Goal: Find specific page/section: Find specific page/section

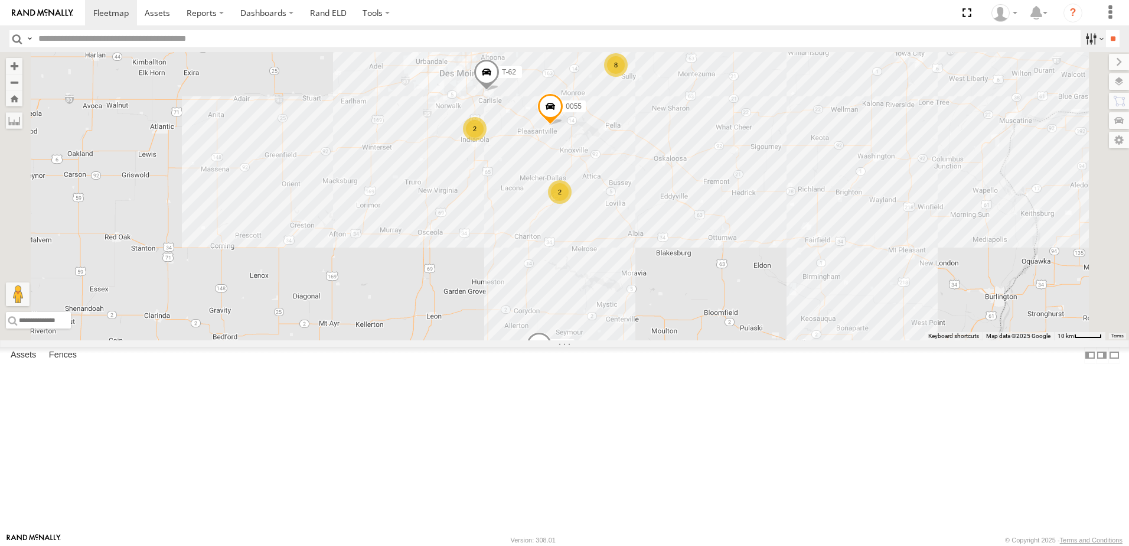
click at [1081, 36] on label at bounding box center [1093, 38] width 25 height 17
click at [0, 0] on span "Tractor" at bounding box center [0, 0] width 0 height 0
click at [1106, 34] on input "**" at bounding box center [1113, 38] width 14 height 17
click at [0, 0] on div "48" at bounding box center [0, 0] width 0 height 0
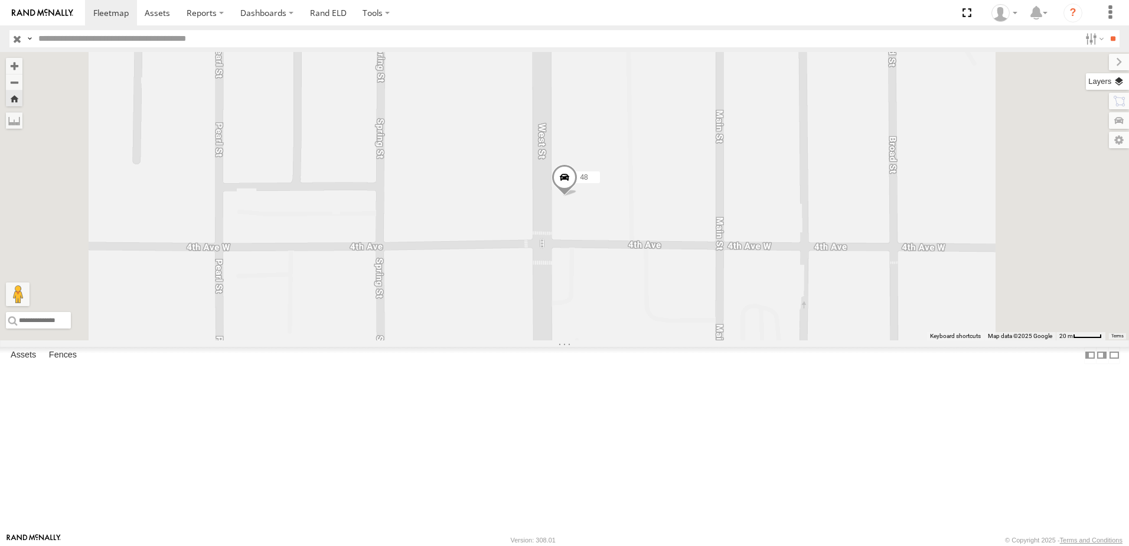
click at [1116, 80] on label at bounding box center [1107, 81] width 43 height 17
click at [0, 0] on span "Basemaps" at bounding box center [0, 0] width 0 height 0
click at [0, 0] on span "Satellite + Roadmap" at bounding box center [0, 0] width 0 height 0
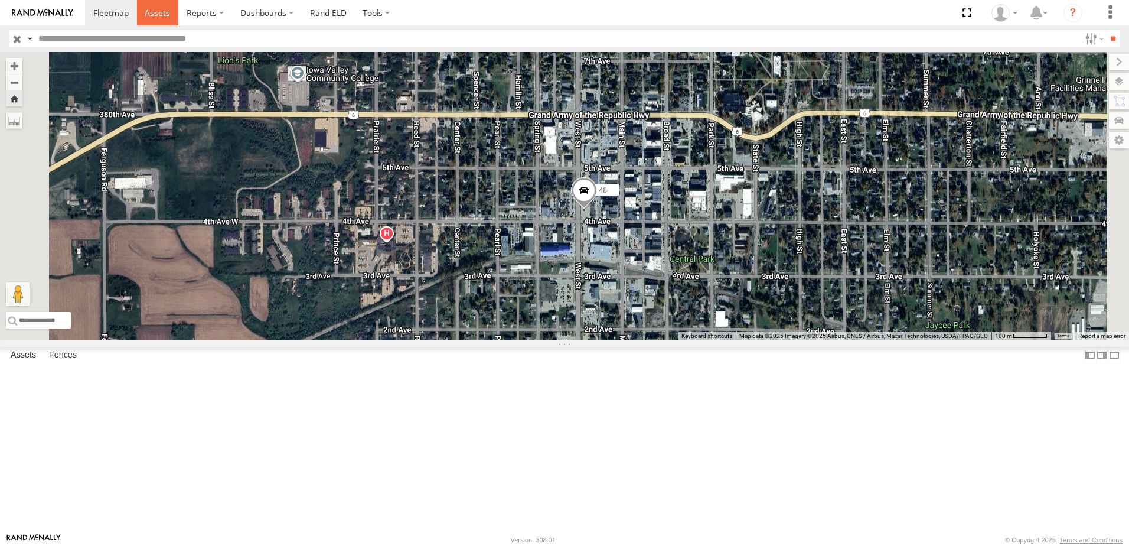
click at [162, 15] on span at bounding box center [157, 12] width 25 height 11
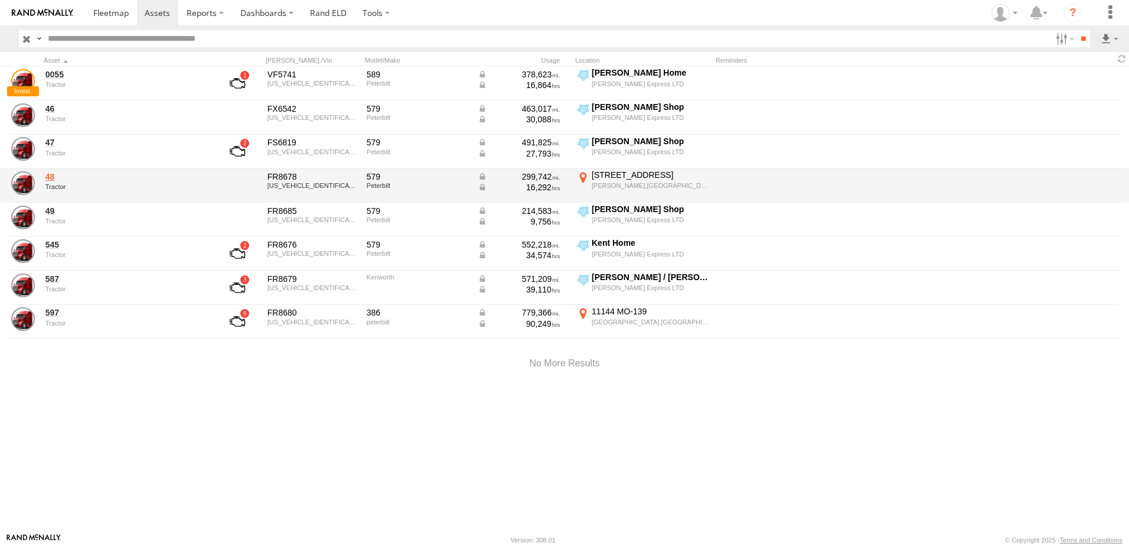
click at [53, 174] on link "48" at bounding box center [126, 176] width 162 height 11
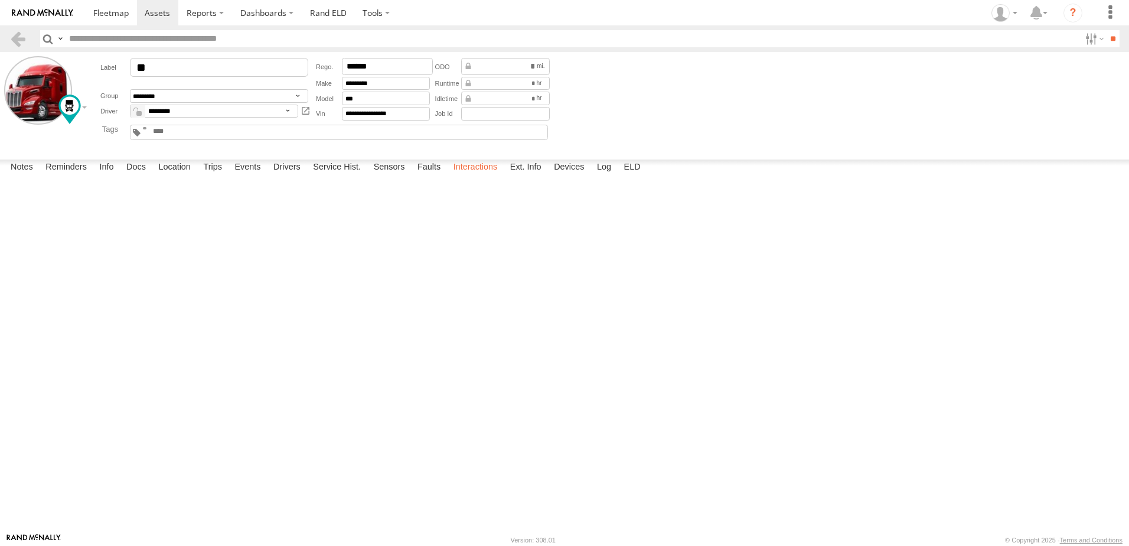
click at [489, 176] on label "Interactions" at bounding box center [476, 167] width 56 height 17
click at [19, 37] on link at bounding box center [17, 38] width 17 height 17
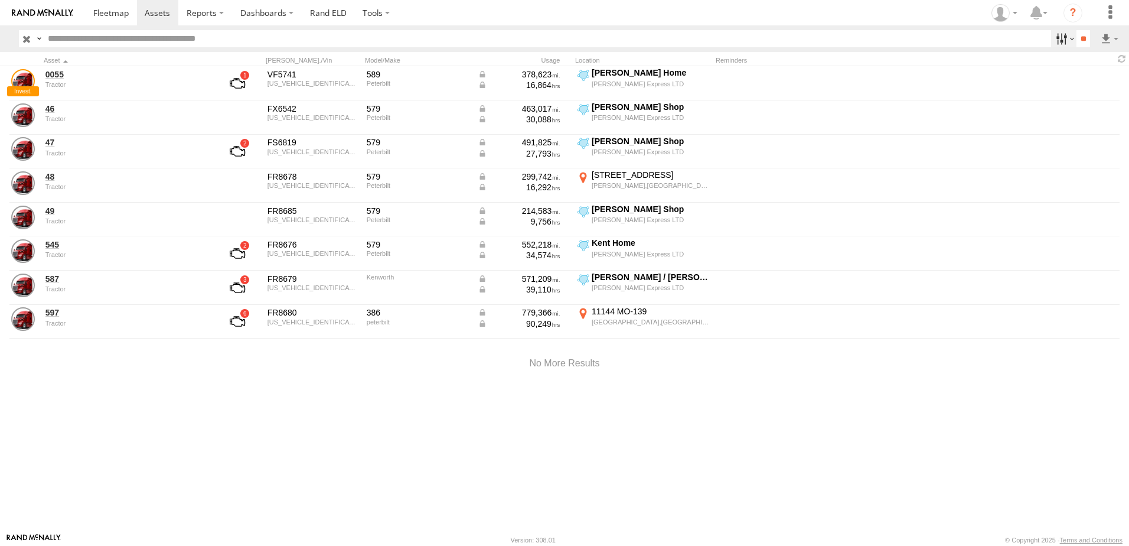
click at [1054, 37] on label at bounding box center [1063, 38] width 25 height 17
click at [0, 0] on span "trailer" at bounding box center [0, 0] width 0 height 0
click at [0, 0] on span "Tractor" at bounding box center [0, 0] width 0 height 0
click at [1077, 36] on input "**" at bounding box center [1084, 38] width 14 height 17
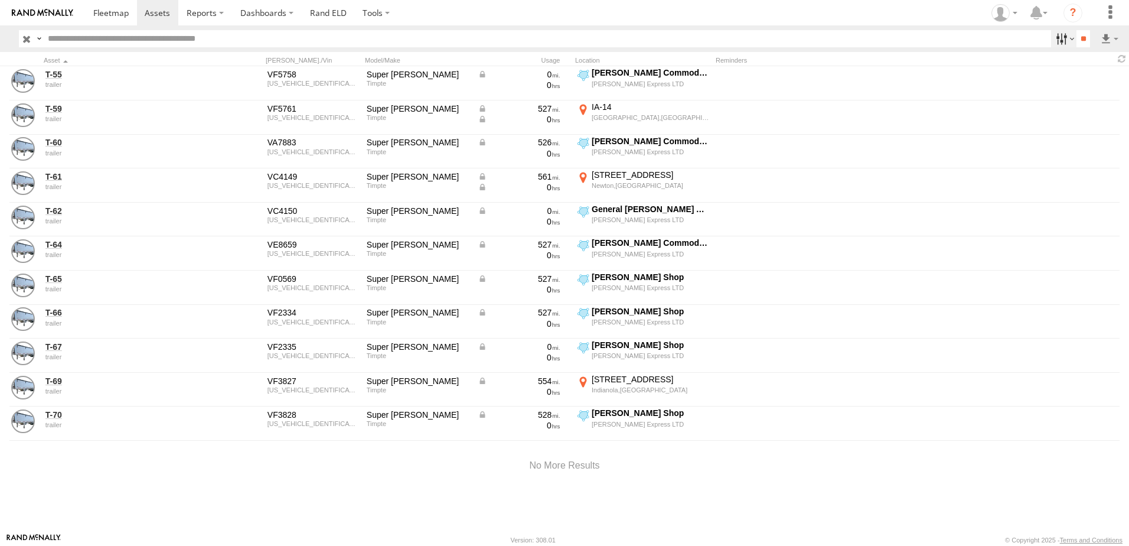
click at [1056, 36] on label at bounding box center [1063, 38] width 25 height 17
click at [0, 0] on span "Tractor" at bounding box center [0, 0] width 0 height 0
click at [0, 0] on span "trailer" at bounding box center [0, 0] width 0 height 0
click at [1081, 35] on input "**" at bounding box center [1084, 38] width 14 height 17
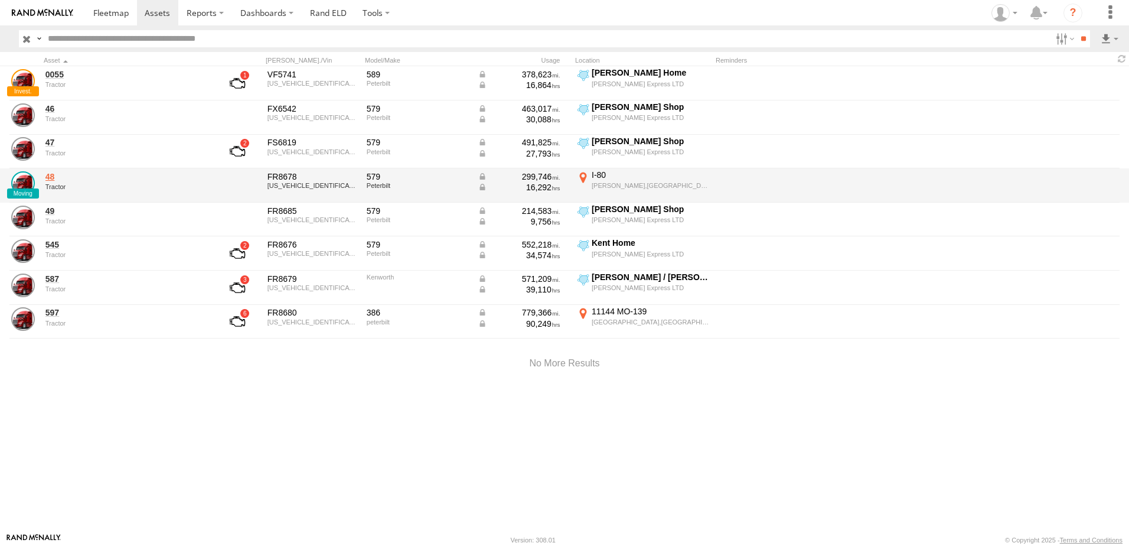
click at [51, 173] on link "48" at bounding box center [126, 176] width 162 height 11
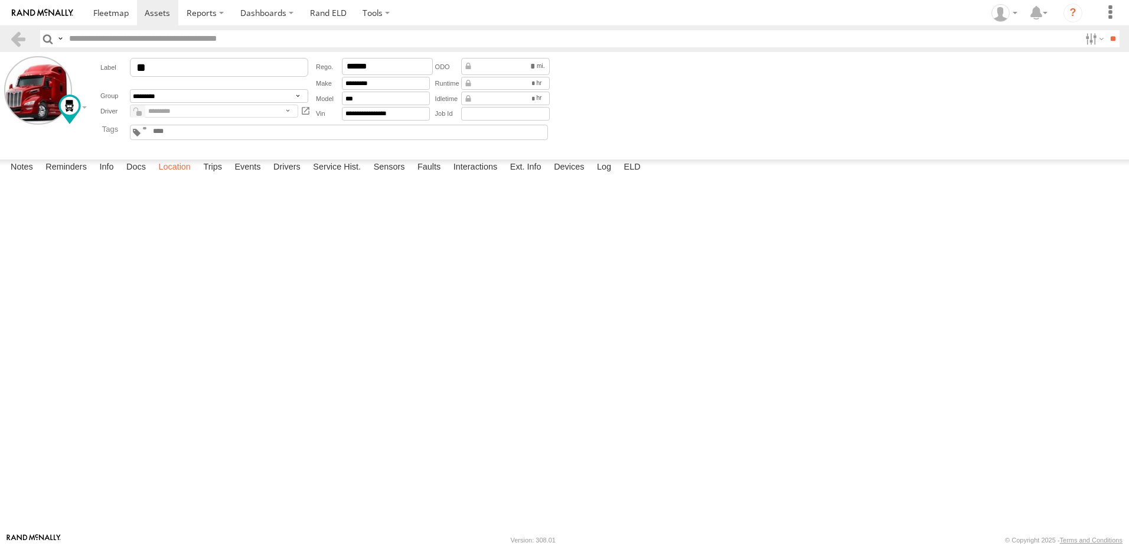
click at [181, 176] on label "Location" at bounding box center [174, 167] width 44 height 17
